Goal: Understand process/instructions: Learn about a topic

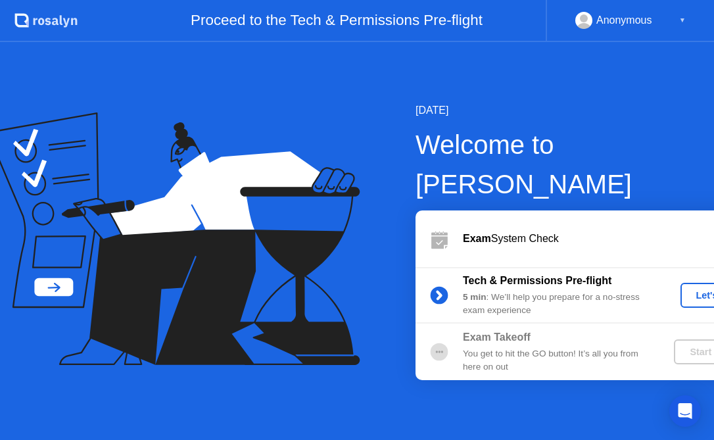
click at [686, 290] on div "Let's Go" at bounding box center [715, 295] width 59 height 11
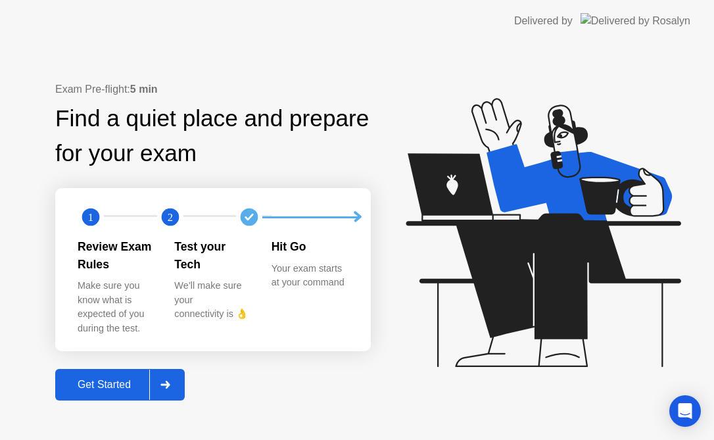
click at [90, 379] on div "Get Started" at bounding box center [104, 385] width 90 height 12
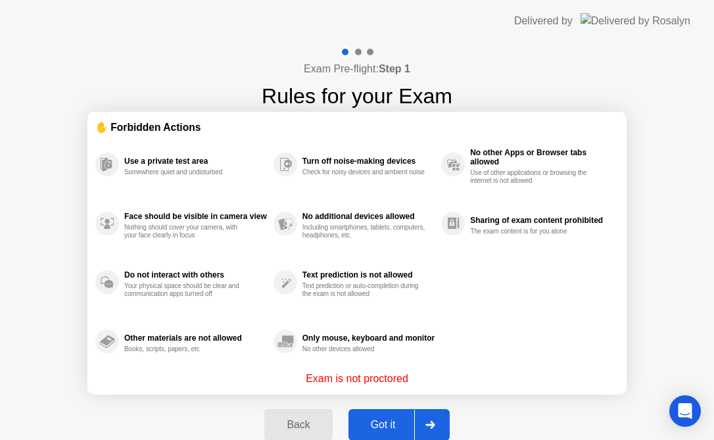
click at [381, 433] on button "Got it" at bounding box center [398, 425] width 101 height 32
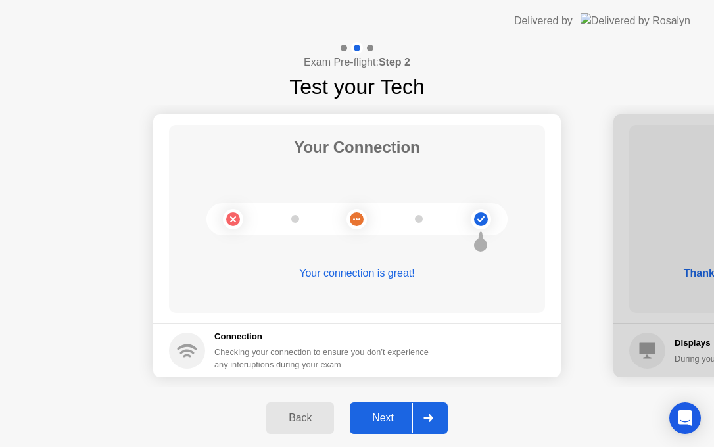
click at [381, 416] on div "Next" at bounding box center [383, 418] width 59 height 12
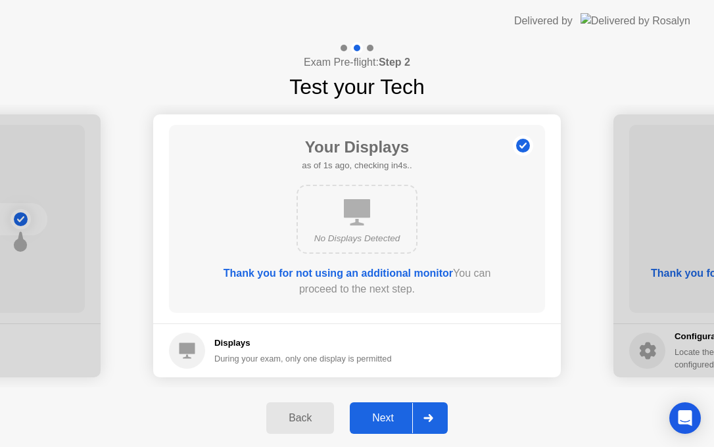
click at [381, 416] on div "Next" at bounding box center [383, 418] width 59 height 12
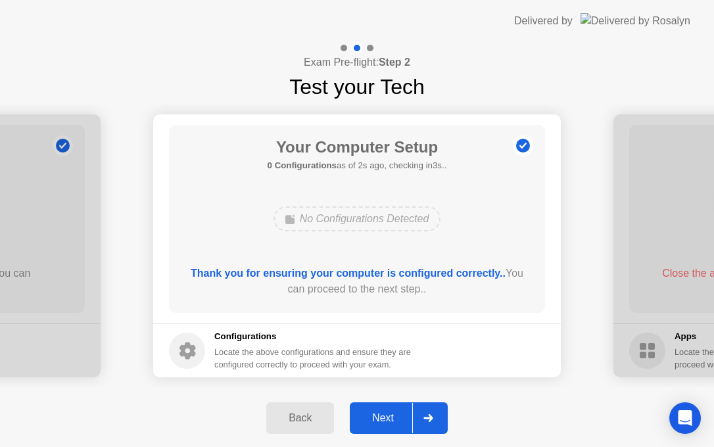
click at [381, 416] on div "Next" at bounding box center [383, 418] width 59 height 12
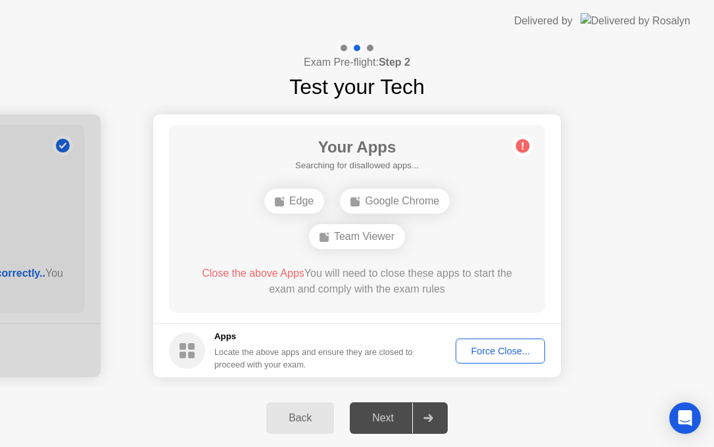
click at [494, 346] on div "Force Close..." at bounding box center [500, 351] width 80 height 11
